Goal: Use online tool/utility

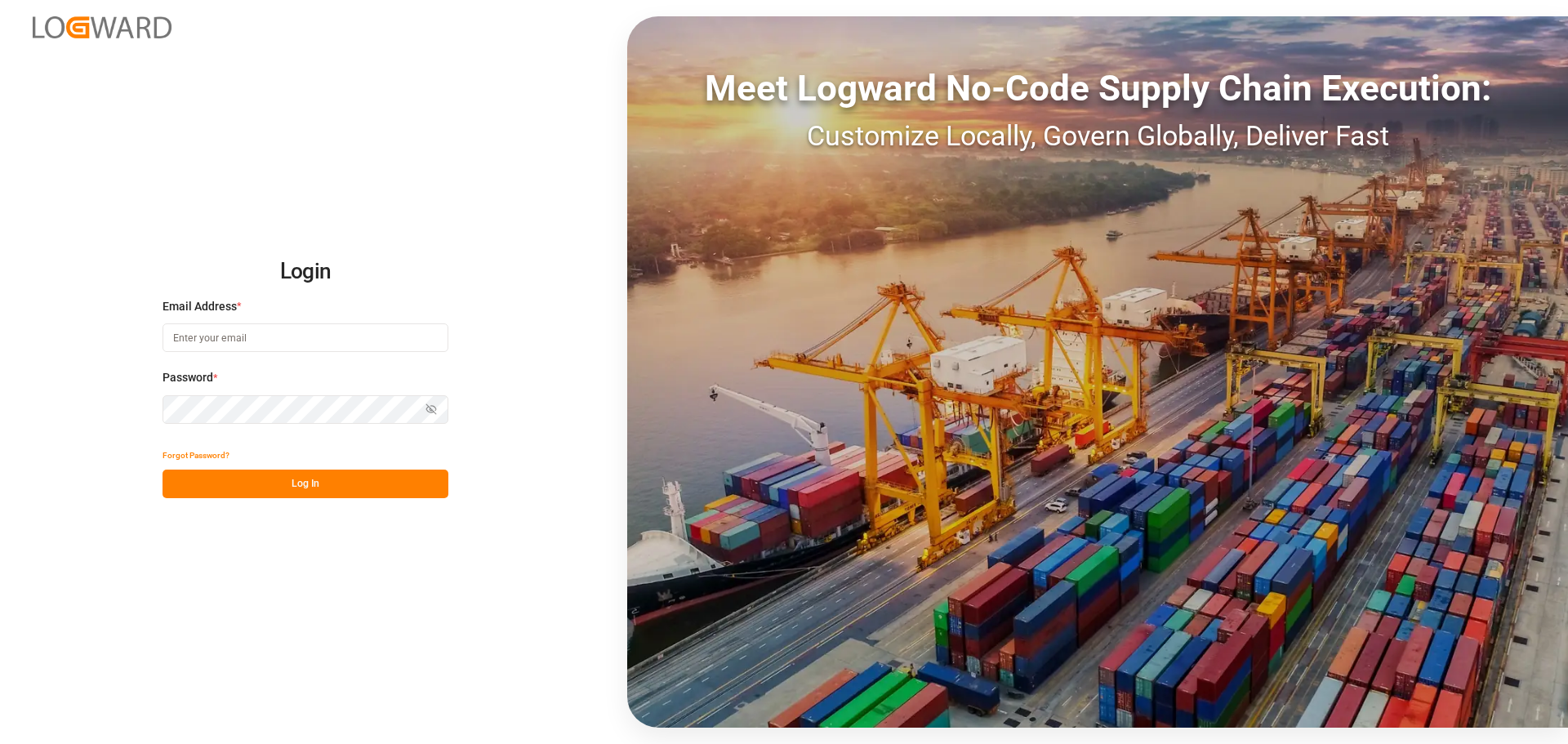
click at [257, 332] on input at bounding box center [306, 337] width 286 height 28
type input "[PERSON_NAME][EMAIL_ADDRESS][PERSON_NAME][DOMAIN_NAME]"
click at [209, 492] on button "Log In" at bounding box center [306, 483] width 286 height 28
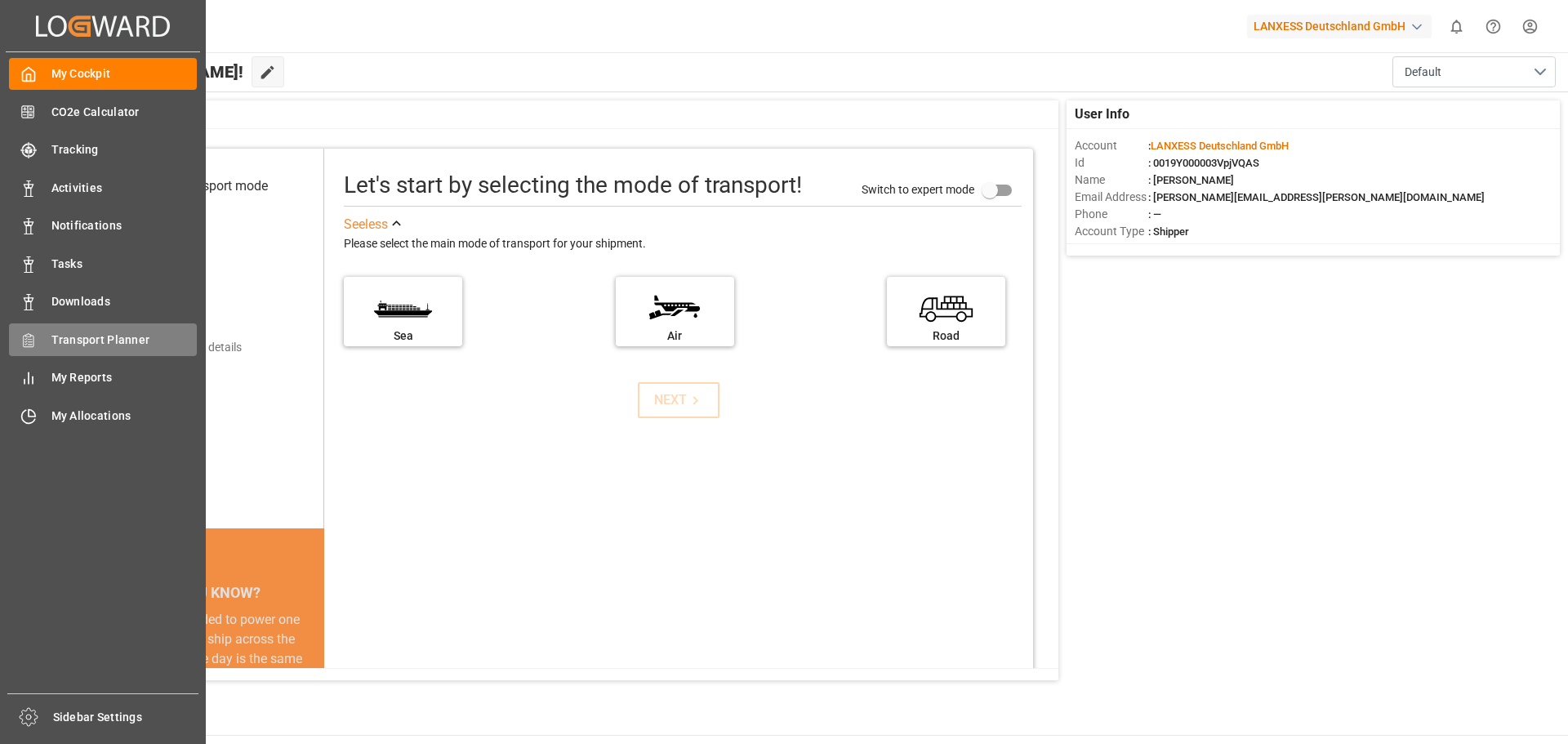
click at [90, 345] on span "Transport Planner" at bounding box center [124, 340] width 146 height 17
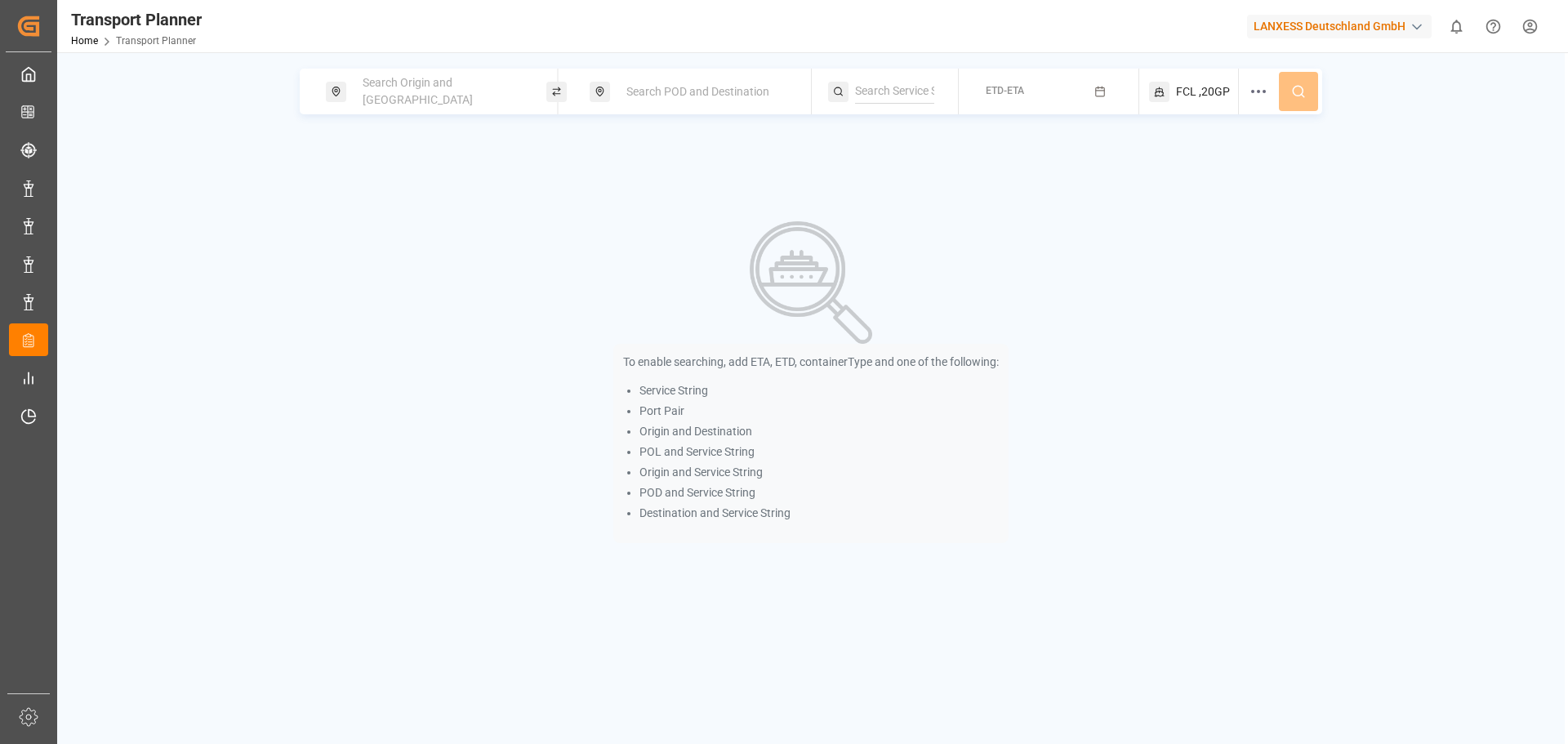
click at [443, 92] on span "Search Origin and [GEOGRAPHIC_DATA]" at bounding box center [417, 91] width 110 height 30
click at [428, 217] on input at bounding box center [426, 222] width 164 height 25
